Goal: Task Accomplishment & Management: Manage account settings

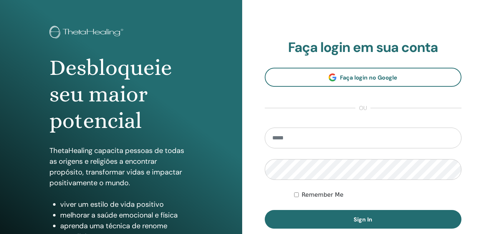
scroll to position [72, 0]
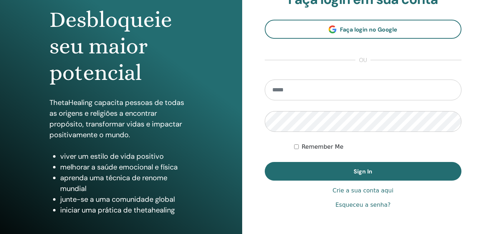
type input "**********"
click at [329, 146] on label "Remember Me" at bounding box center [323, 147] width 42 height 9
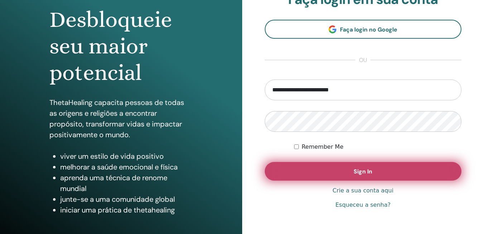
click at [333, 168] on button "Sign In" at bounding box center [363, 171] width 197 height 19
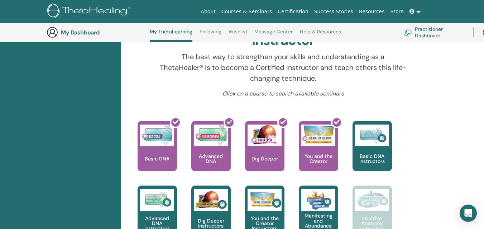
scroll to position [65, 0]
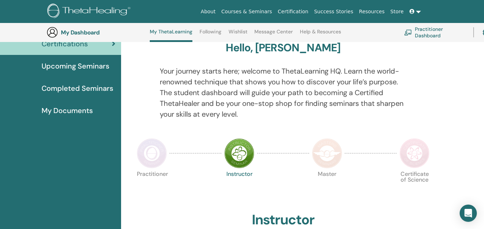
click at [306, 13] on link "Certification" at bounding box center [293, 11] width 36 height 13
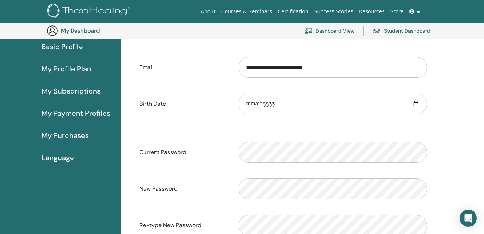
scroll to position [52, 0]
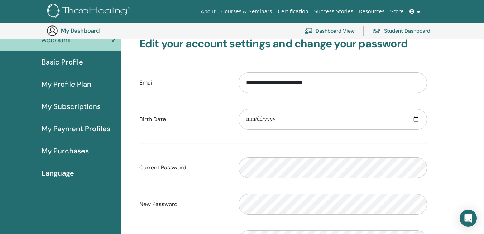
click at [53, 65] on span "Basic Profile" at bounding box center [63, 62] width 42 height 11
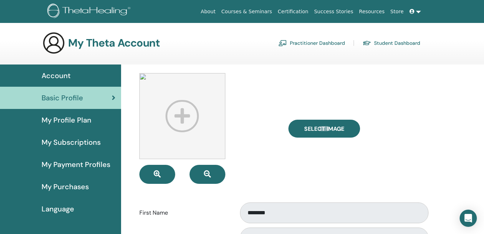
click at [168, 101] on img at bounding box center [182, 116] width 86 height 86
click at [181, 115] on img at bounding box center [182, 116] width 86 height 86
click at [419, 11] on link at bounding box center [415, 11] width 17 height 13
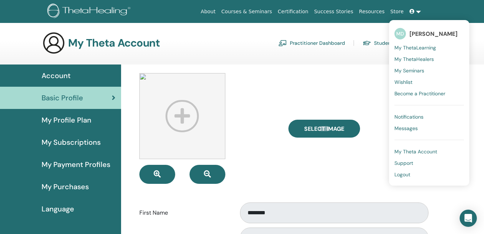
click at [419, 11] on link at bounding box center [415, 11] width 17 height 13
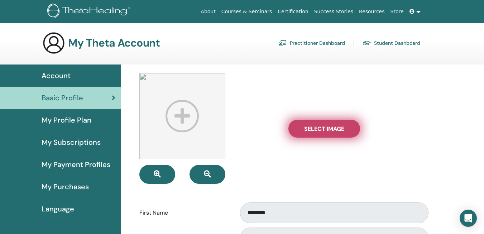
click at [305, 132] on span "Select Image" at bounding box center [324, 129] width 40 height 8
click at [320, 131] on input "Select Image" at bounding box center [324, 128] width 9 height 5
type input "**********"
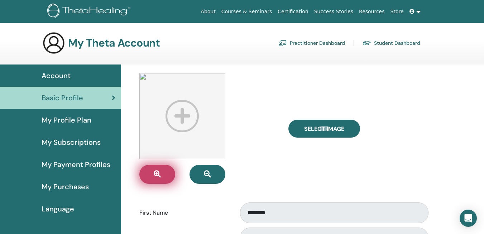
click at [167, 168] on button "button" at bounding box center [157, 174] width 36 height 19
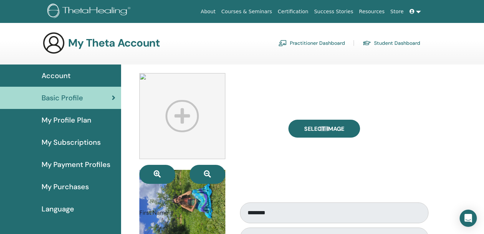
click at [166, 170] on button "button" at bounding box center [157, 174] width 36 height 19
click at [217, 103] on div at bounding box center [182, 116] width 86 height 86
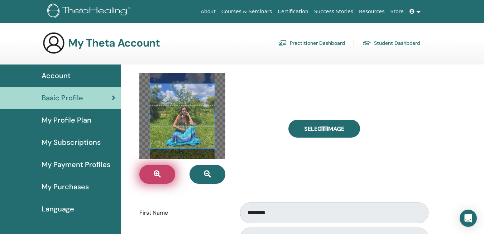
click at [170, 171] on button "button" at bounding box center [157, 174] width 36 height 19
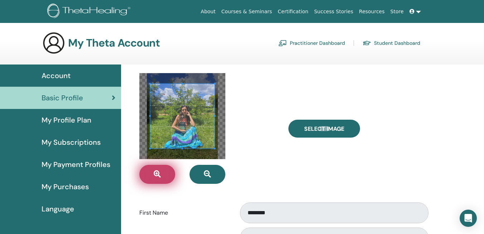
click at [170, 171] on button "button" at bounding box center [157, 174] width 36 height 19
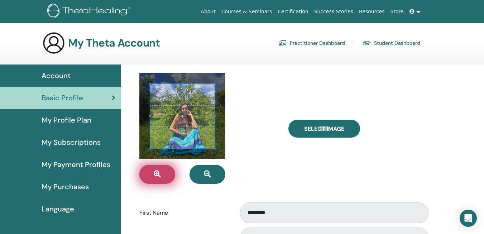
click at [170, 171] on button "button" at bounding box center [157, 174] width 36 height 19
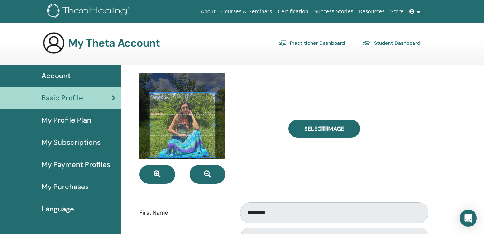
click at [199, 132] on span at bounding box center [183, 125] width 65 height 65
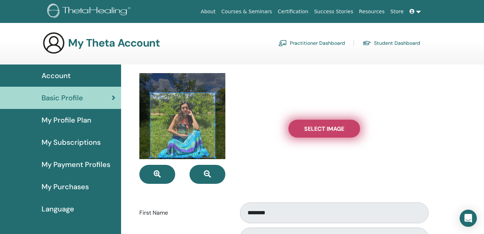
click at [324, 130] on span "Select Image" at bounding box center [324, 129] width 40 height 8
click at [324, 130] on input "Select Image" at bounding box center [324, 128] width 9 height 5
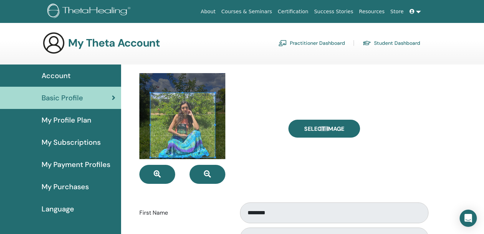
click at [269, 165] on div at bounding box center [208, 128] width 149 height 111
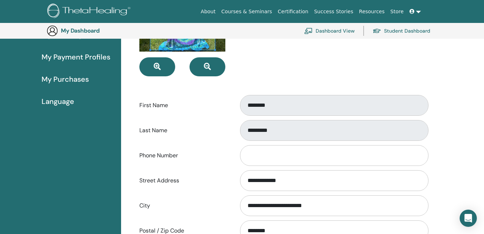
scroll to position [338, 0]
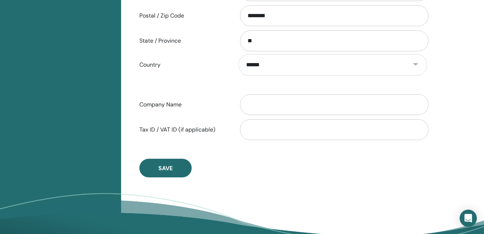
drag, startPoint x: 169, startPoint y: 169, endPoint x: 267, endPoint y: 150, distance: 99.7
click at [169, 169] on span "Save" at bounding box center [165, 169] width 14 height 8
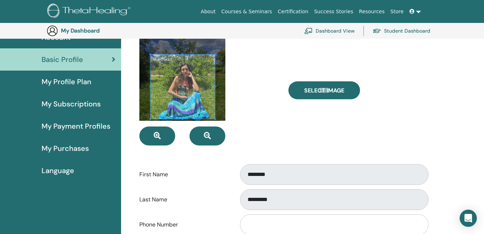
scroll to position [0, 0]
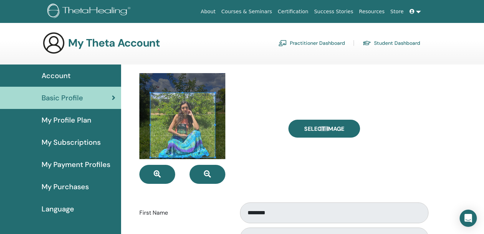
click at [400, 77] on div "Select Image" at bounding box center [357, 128] width 149 height 111
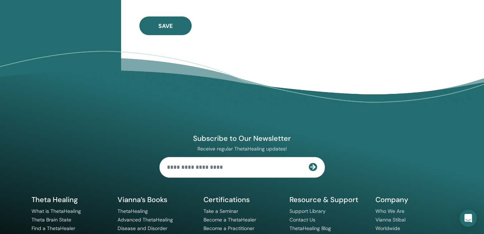
scroll to position [410, 0]
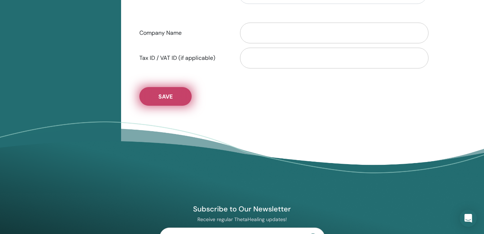
click at [175, 98] on button "Save" at bounding box center [165, 96] width 52 height 19
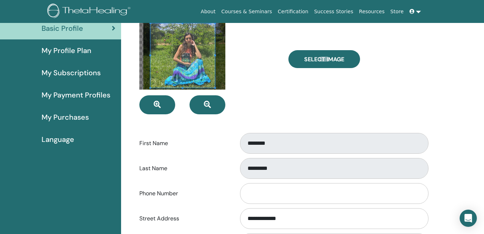
scroll to position [0, 0]
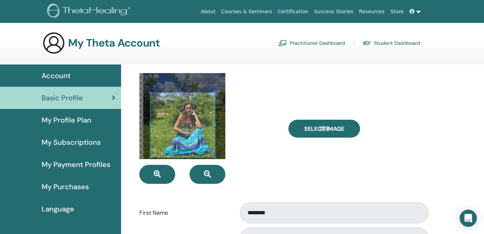
click at [265, 122] on div at bounding box center [208, 128] width 149 height 111
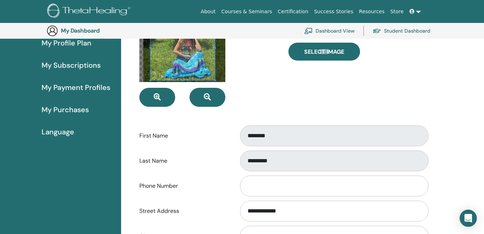
scroll to position [87, 0]
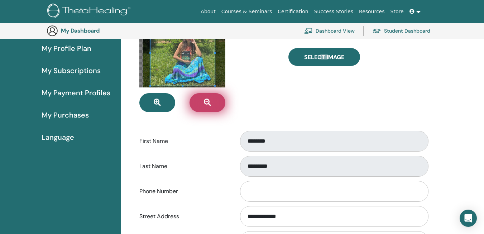
click at [216, 102] on button "button" at bounding box center [208, 102] width 36 height 19
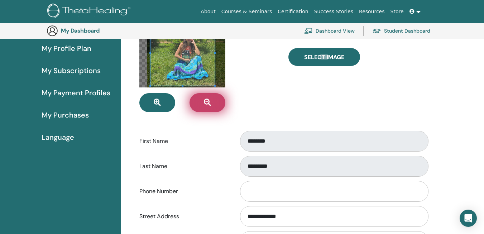
click at [216, 102] on button "button" at bounding box center [208, 102] width 36 height 19
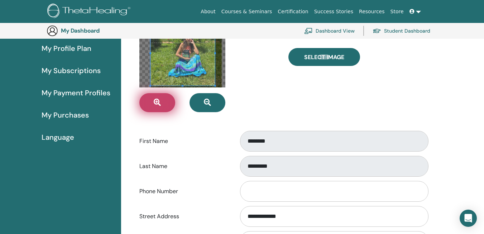
click at [169, 97] on button "button" at bounding box center [157, 102] width 36 height 19
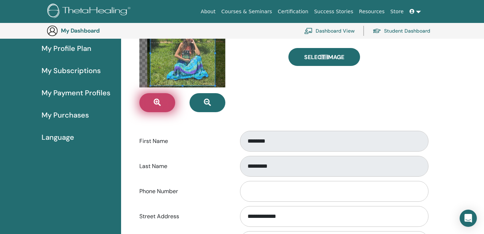
click at [169, 97] on button "button" at bounding box center [157, 102] width 36 height 19
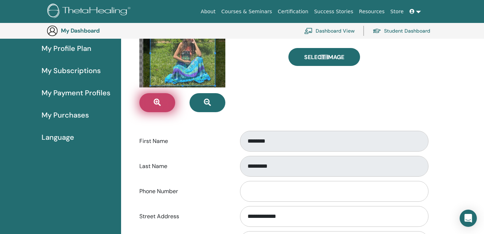
click at [163, 99] on button "button" at bounding box center [157, 102] width 36 height 19
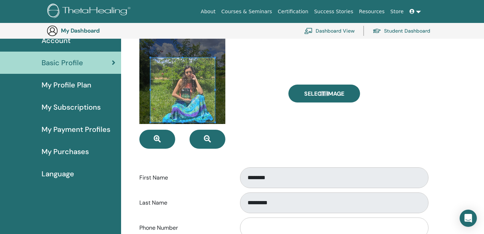
scroll to position [0, 0]
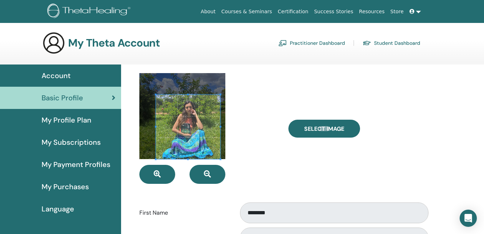
click at [199, 131] on span at bounding box center [188, 127] width 65 height 65
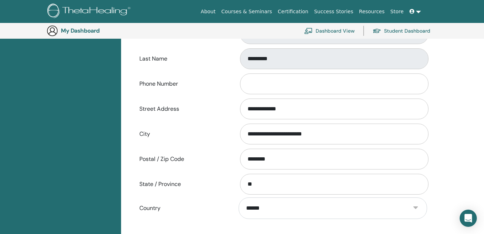
scroll to position [446, 0]
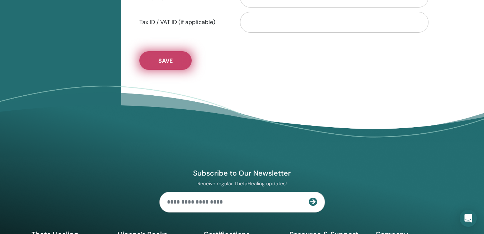
click at [171, 63] on span "Save" at bounding box center [165, 61] width 14 height 8
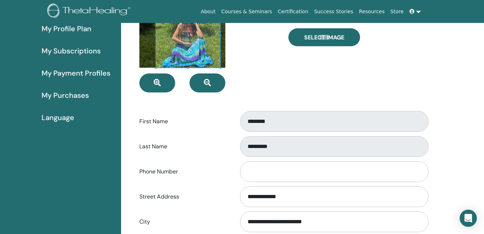
scroll to position [0, 0]
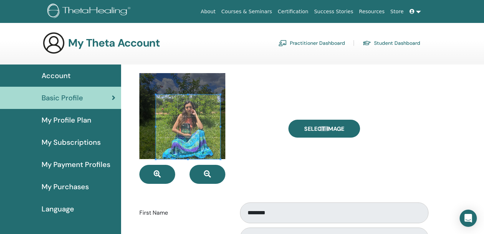
click at [87, 118] on span "My Profile Plan" at bounding box center [67, 120] width 50 height 11
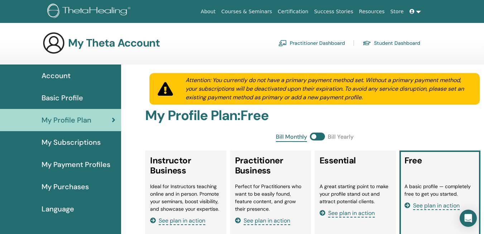
click at [90, 144] on span "My Subscriptions" at bounding box center [71, 142] width 59 height 11
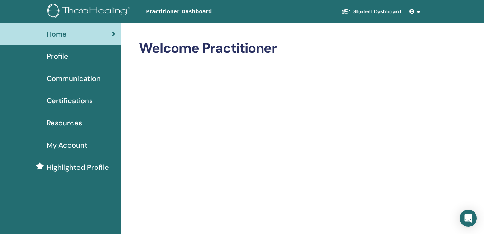
click at [77, 143] on span "My Account" at bounding box center [67, 145] width 41 height 11
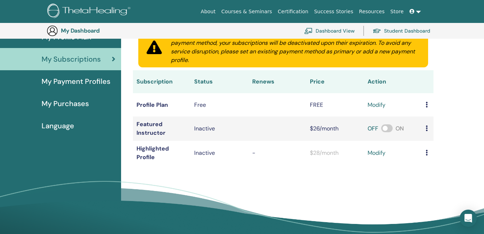
scroll to position [87, 0]
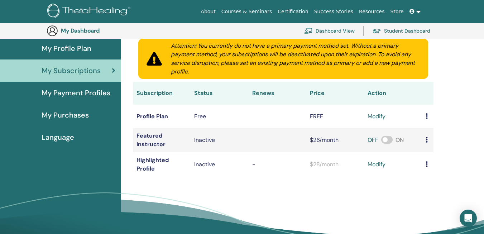
click at [90, 93] on span "My Payment Profiles" at bounding box center [76, 92] width 69 height 11
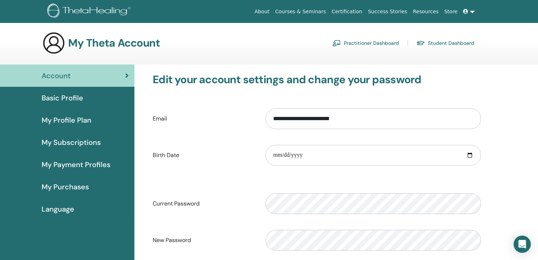
click at [374, 43] on link "Practitioner Dashboard" at bounding box center [365, 42] width 67 height 11
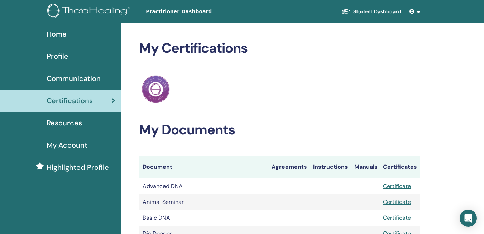
click at [75, 122] on span "Resources" at bounding box center [64, 123] width 35 height 11
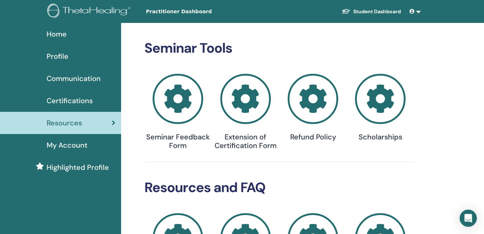
click at [418, 11] on link at bounding box center [415, 11] width 17 height 13
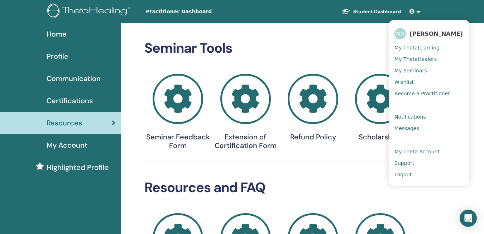
click at [358, 9] on link "Student Dashboard" at bounding box center [371, 11] width 71 height 13
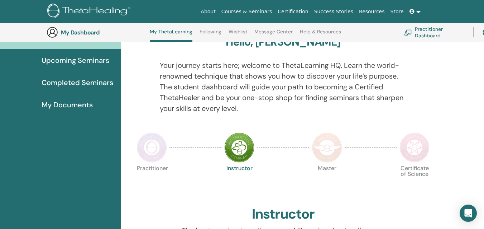
scroll to position [127, 0]
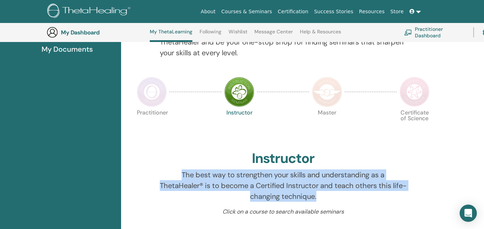
drag, startPoint x: 174, startPoint y: 174, endPoint x: 403, endPoint y: 200, distance: 230.2
click at [403, 200] on p "The best way to strengthen your skills and understanding as a ThetaHealer® is t…" at bounding box center [283, 185] width 247 height 32
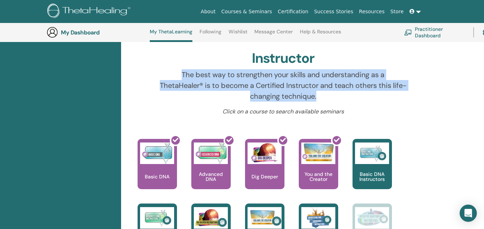
scroll to position [162, 0]
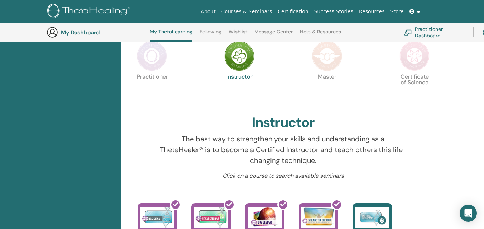
click at [306, 99] on div "Practitioner Instructor Master Certificate of Science" at bounding box center [283, 91] width 299 height 39
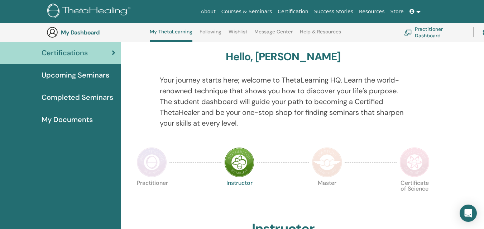
scroll to position [55, 0]
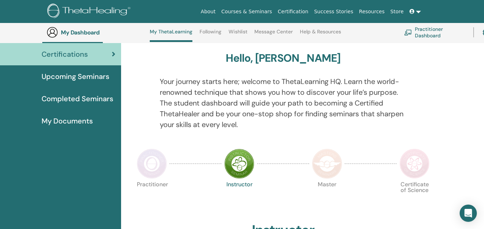
click at [241, 164] on img at bounding box center [239, 163] width 30 height 30
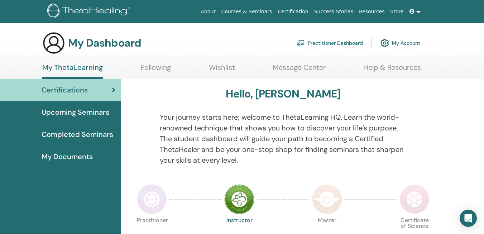
click at [403, 43] on link "My Account" at bounding box center [401, 43] width 40 height 16
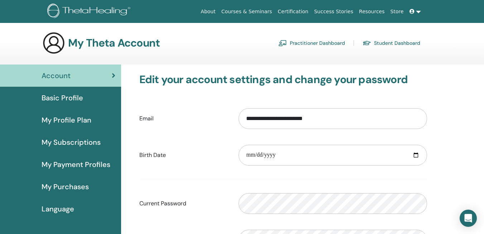
click at [384, 40] on link "Student Dashboard" at bounding box center [392, 42] width 58 height 11
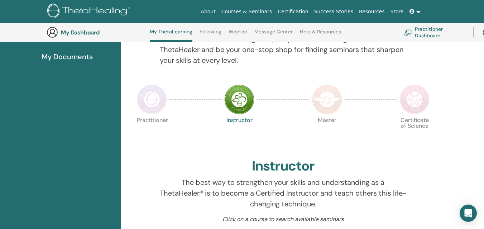
scroll to position [55, 0]
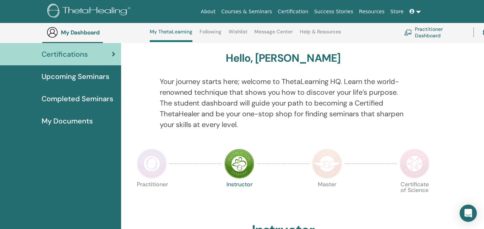
click at [94, 77] on span "Upcoming Seminars" at bounding box center [76, 76] width 68 height 11
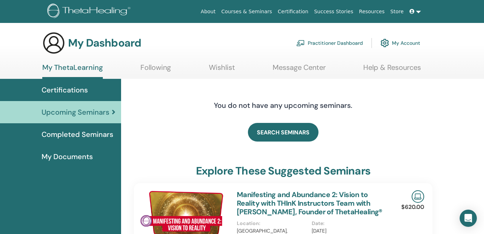
click at [93, 133] on span "Completed Seminars" at bounding box center [78, 134] width 72 height 11
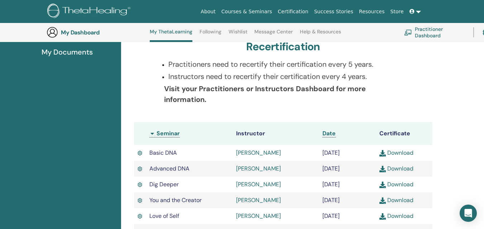
scroll to position [127, 0]
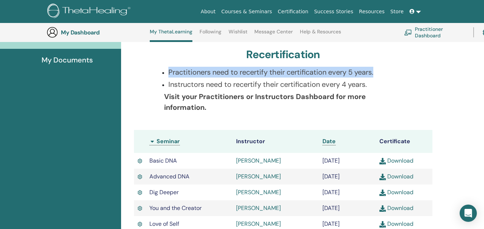
drag, startPoint x: 168, startPoint y: 70, endPoint x: 378, endPoint y: 74, distance: 210.1
click at [378, 74] on div "Practitioners need to recertify their certification every 5 years. Instructors …" at bounding box center [284, 94] width 258 height 54
click at [258, 79] on p "Instructors need to recertify their certification every 4 years." at bounding box center [287, 84] width 238 height 11
drag, startPoint x: 162, startPoint y: 98, endPoint x: 367, endPoint y: 104, distance: 204.4
click at [367, 104] on div "Practitioners need to recertify their certification every 5 years. Instructors …" at bounding box center [284, 94] width 258 height 54
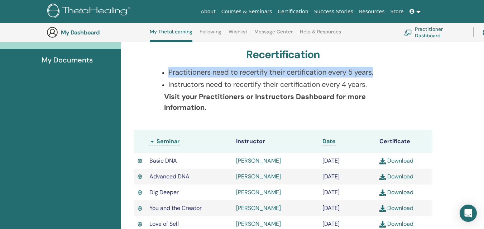
drag, startPoint x: 367, startPoint y: 104, endPoint x: 221, endPoint y: 109, distance: 146.0
click at [231, 111] on p "Visit your Practitioners or Instructors Dashboard for more information." at bounding box center [285, 102] width 243 height 22
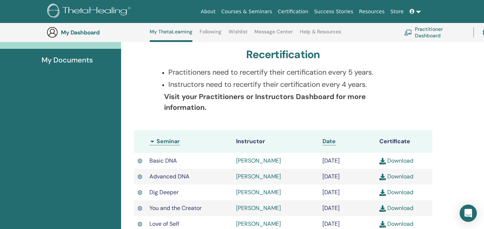
drag, startPoint x: 201, startPoint y: 98, endPoint x: 223, endPoint y: 106, distance: 23.5
click at [223, 106] on p "Visit your Practitioners or Instructors Dashboard for more information." at bounding box center [285, 102] width 243 height 22
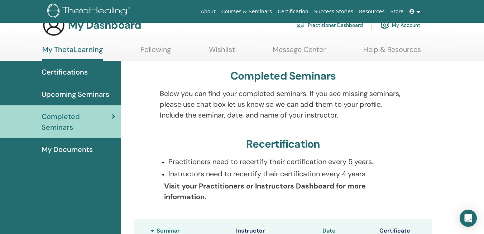
scroll to position [0, 0]
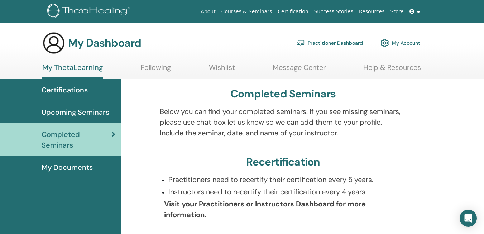
click at [330, 44] on link "Practitioner Dashboard" at bounding box center [329, 43] width 67 height 16
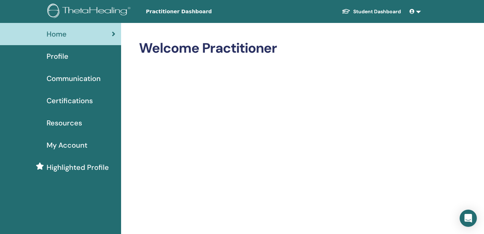
click at [70, 58] on div "Profile" at bounding box center [61, 56] width 110 height 11
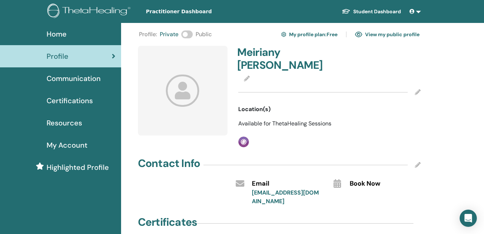
click at [397, 34] on link "View my public profile" at bounding box center [387, 34] width 65 height 11
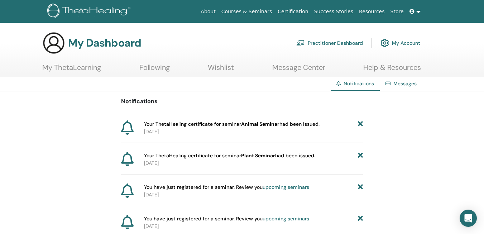
click at [412, 40] on link "My Account" at bounding box center [401, 43] width 40 height 16
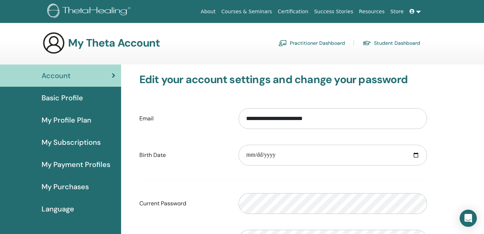
click at [69, 185] on span "My Purchases" at bounding box center [65, 186] width 47 height 11
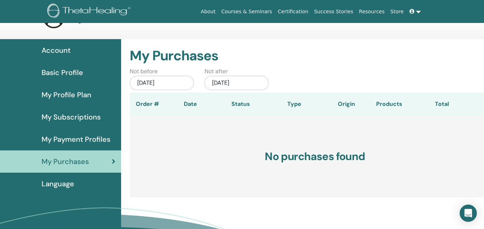
scroll to position [36, 0]
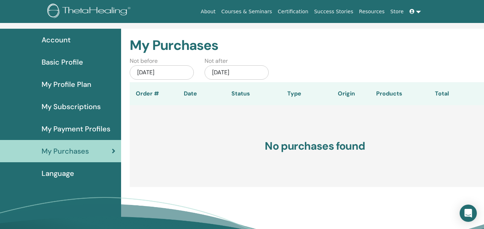
click at [58, 173] on span "Language" at bounding box center [58, 173] width 33 height 11
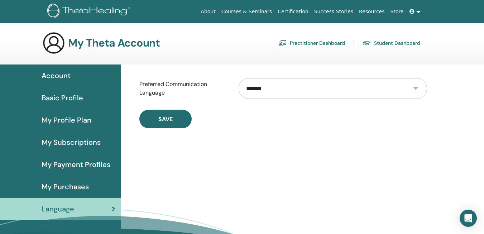
click at [270, 86] on select "**********" at bounding box center [333, 88] width 189 height 21
select select "***"
click at [239, 78] on select "**********" at bounding box center [333, 88] width 189 height 21
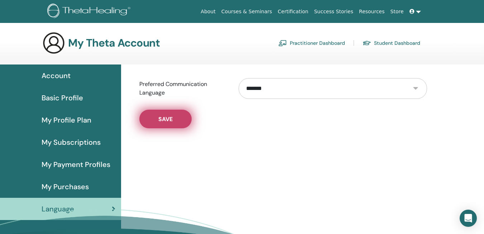
click at [182, 120] on button "Save" at bounding box center [165, 119] width 52 height 19
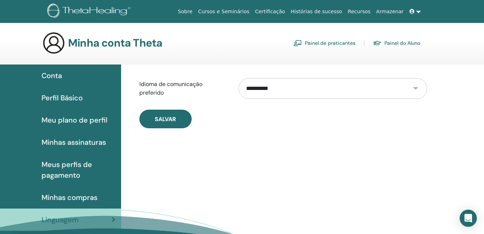
click at [62, 78] on span "Conta" at bounding box center [52, 75] width 20 height 11
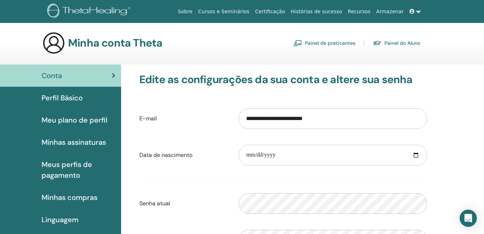
click at [342, 42] on link "Painel de praticantes" at bounding box center [325, 42] width 62 height 11
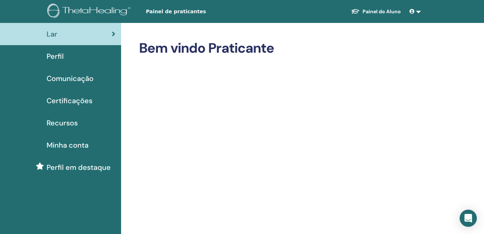
click at [419, 10] on link at bounding box center [415, 11] width 17 height 13
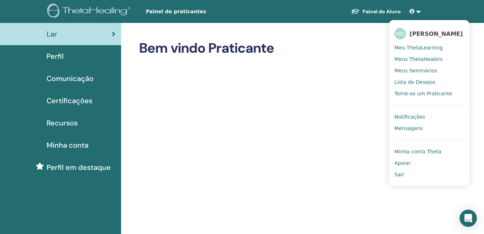
click at [413, 154] on span "Minha conta Theta" at bounding box center [418, 151] width 47 height 6
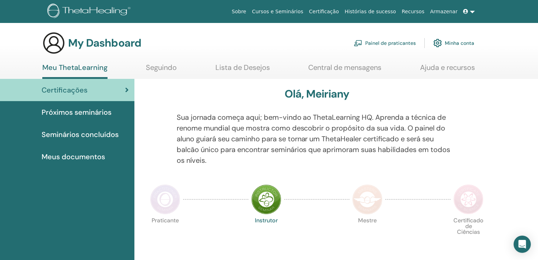
click at [98, 136] on span "Seminários concluídos" at bounding box center [80, 134] width 77 height 11
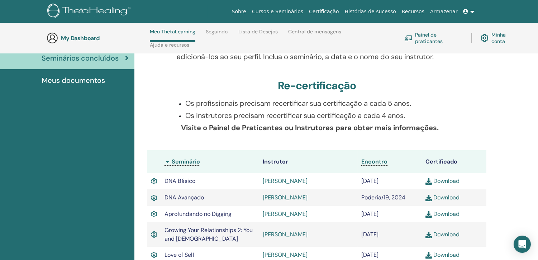
scroll to position [110, 0]
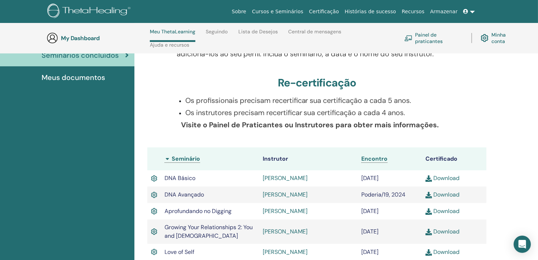
drag, startPoint x: 184, startPoint y: 120, endPoint x: 435, endPoint y: 126, distance: 251.4
click at [435, 126] on b "Visite o Painel de Praticantes ou Instrutores para obter mais informações." at bounding box center [310, 124] width 258 height 9
click at [337, 131] on div "Os profissionais precisam recertificar sua certificação a cada 5 anos. Os instr…" at bounding box center [316, 117] width 291 height 44
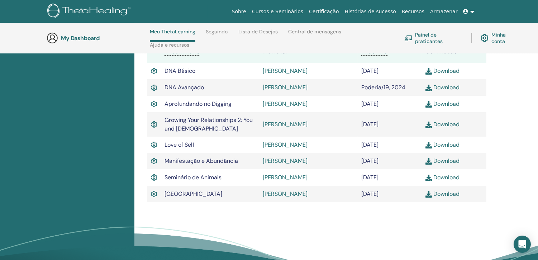
scroll to position [229, 0]
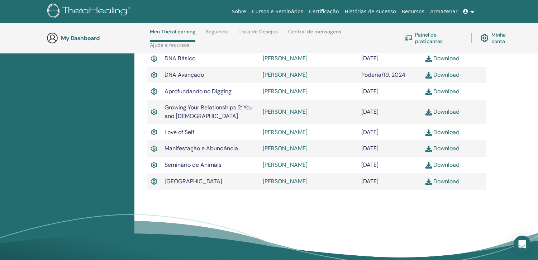
click at [153, 180] on img at bounding box center [154, 181] width 6 height 9
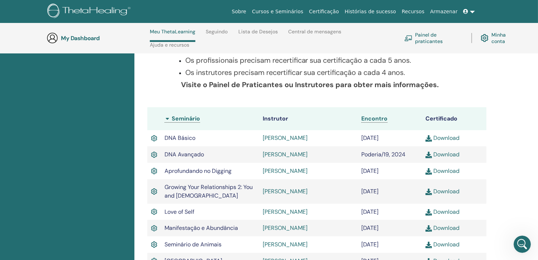
scroll to position [309, 0]
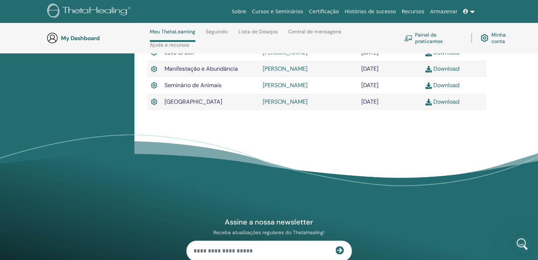
click at [521, 244] on icon "Abertura do Messenger da Intercom" at bounding box center [521, 243] width 12 height 12
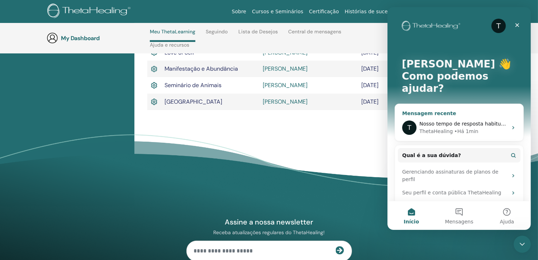
scroll to position [27, 0]
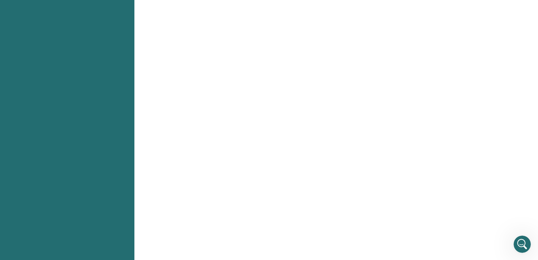
scroll to position [677, 0]
